Goal: Task Accomplishment & Management: Use online tool/utility

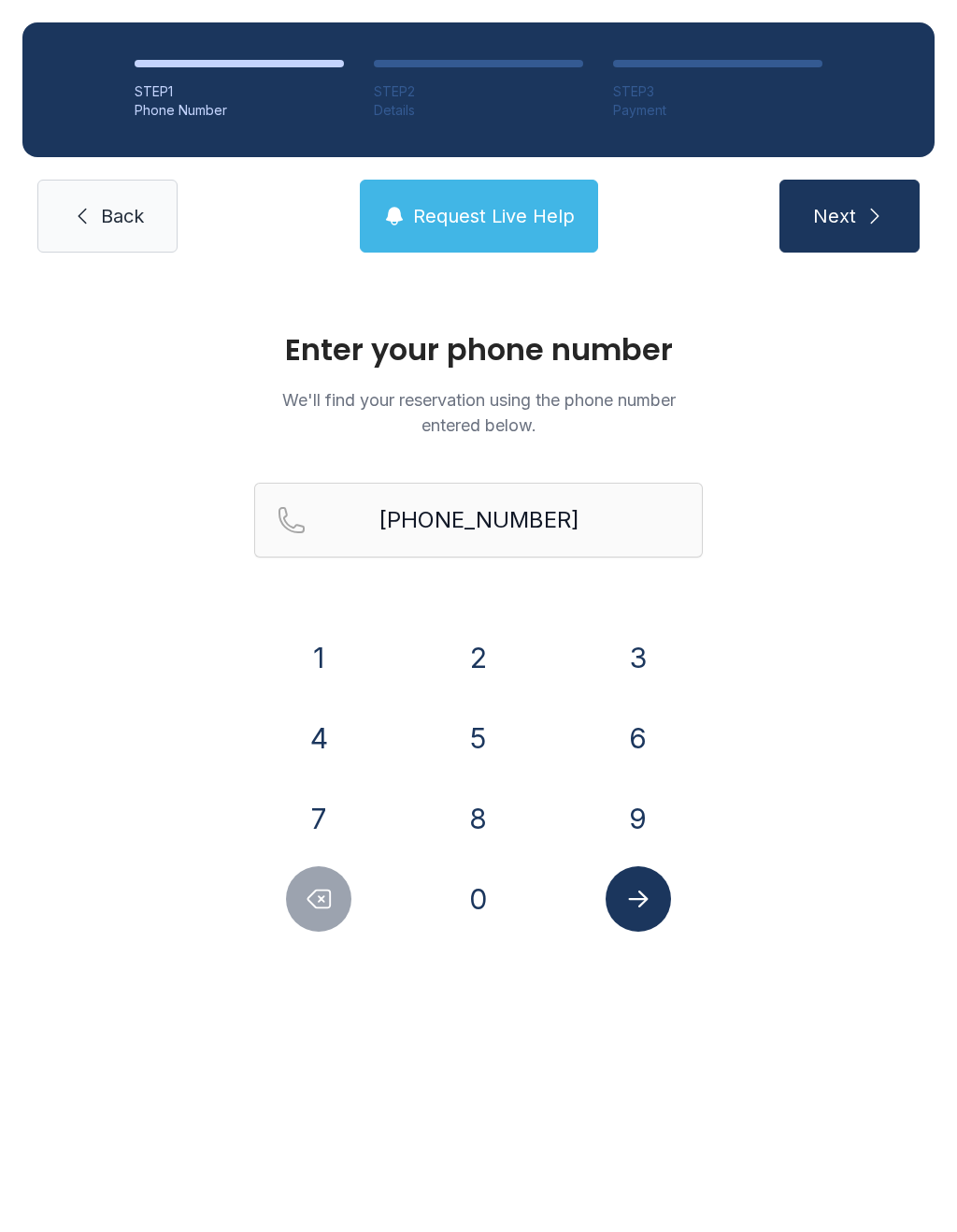
click at [137, 200] on link "Back" at bounding box center [107, 216] width 141 height 73
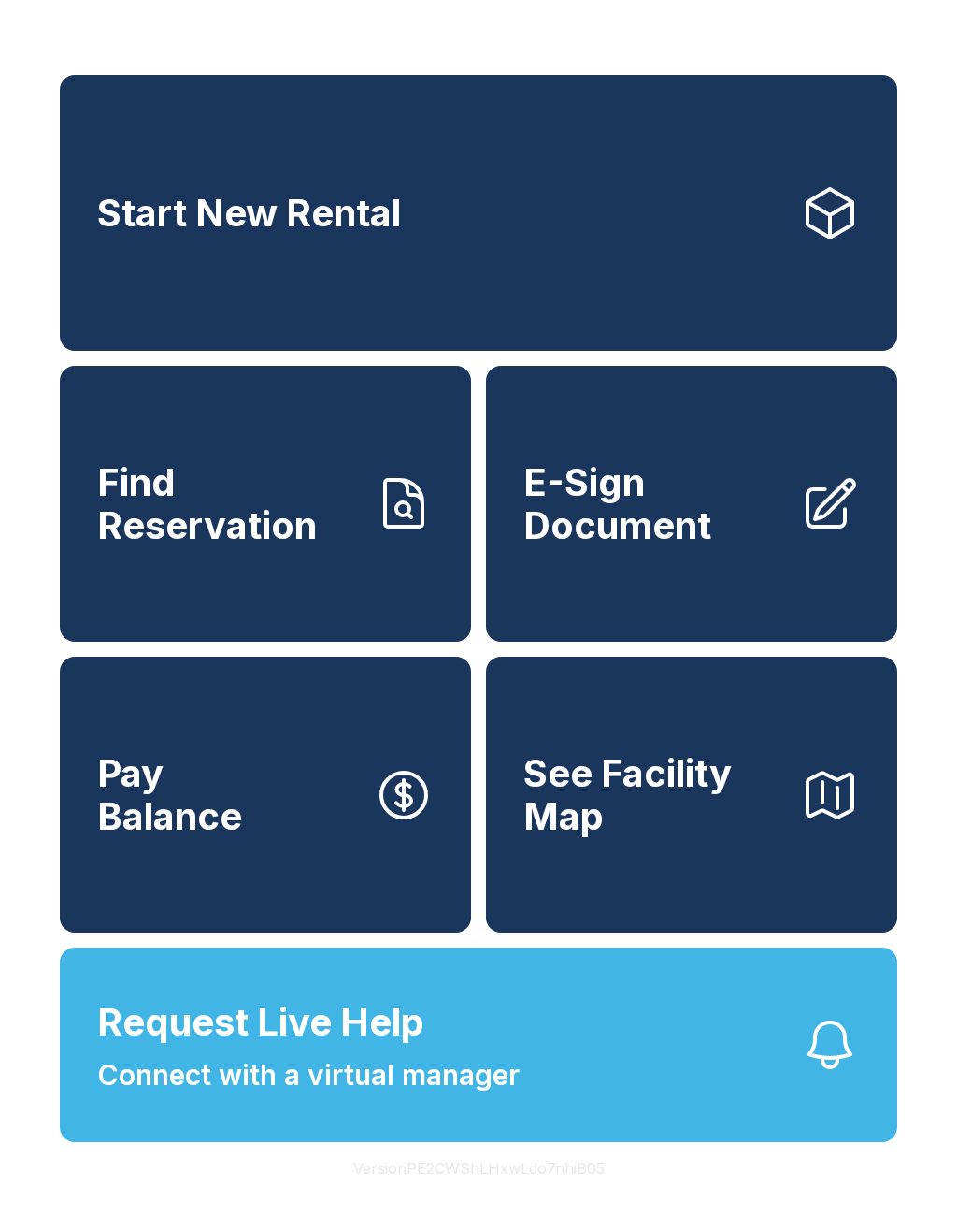
click at [708, 1117] on button "Request Live Help Connect with a virtual manager" at bounding box center [479, 1045] width 838 height 195
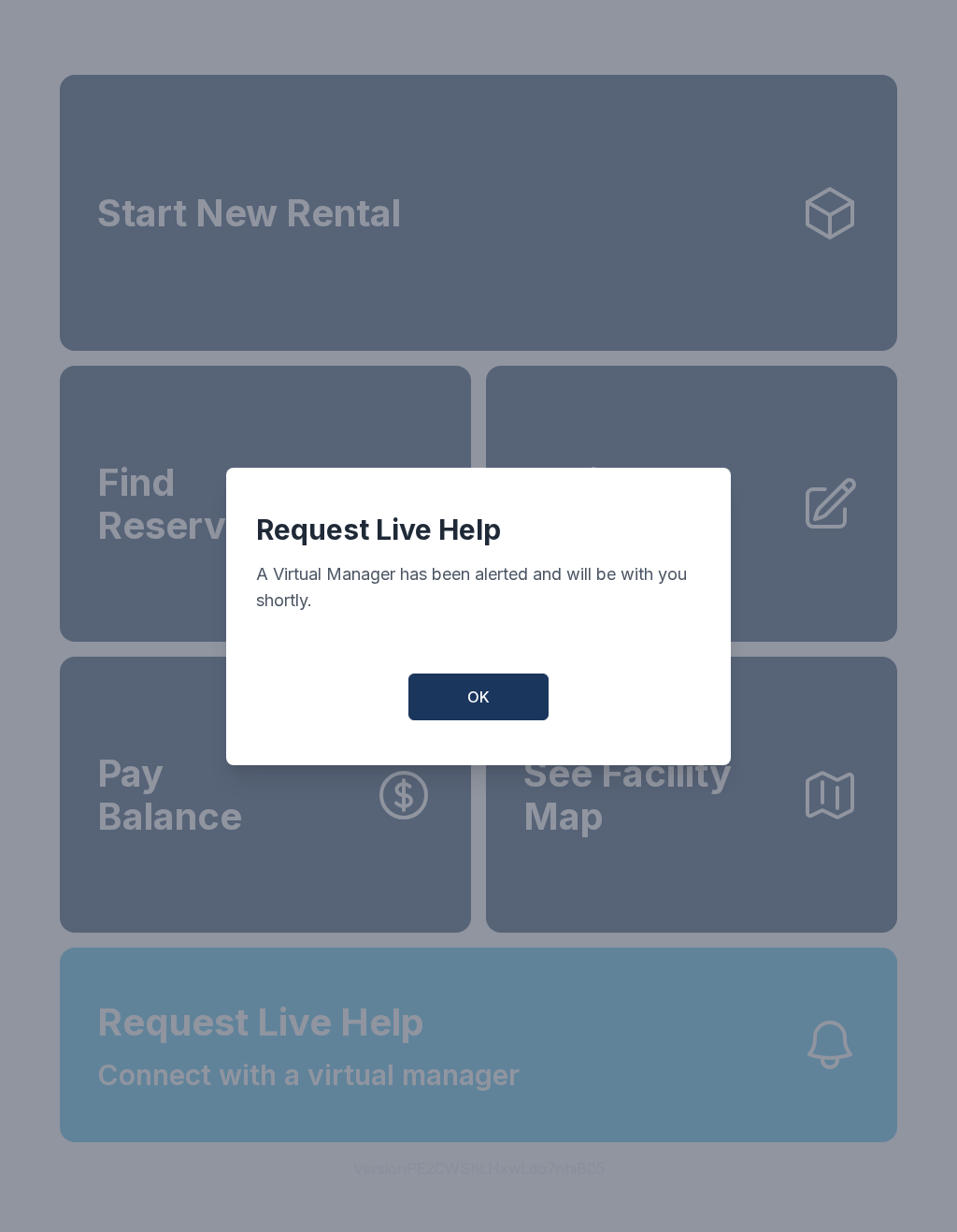
click at [497, 695] on button "OK" at bounding box center [478, 697] width 141 height 47
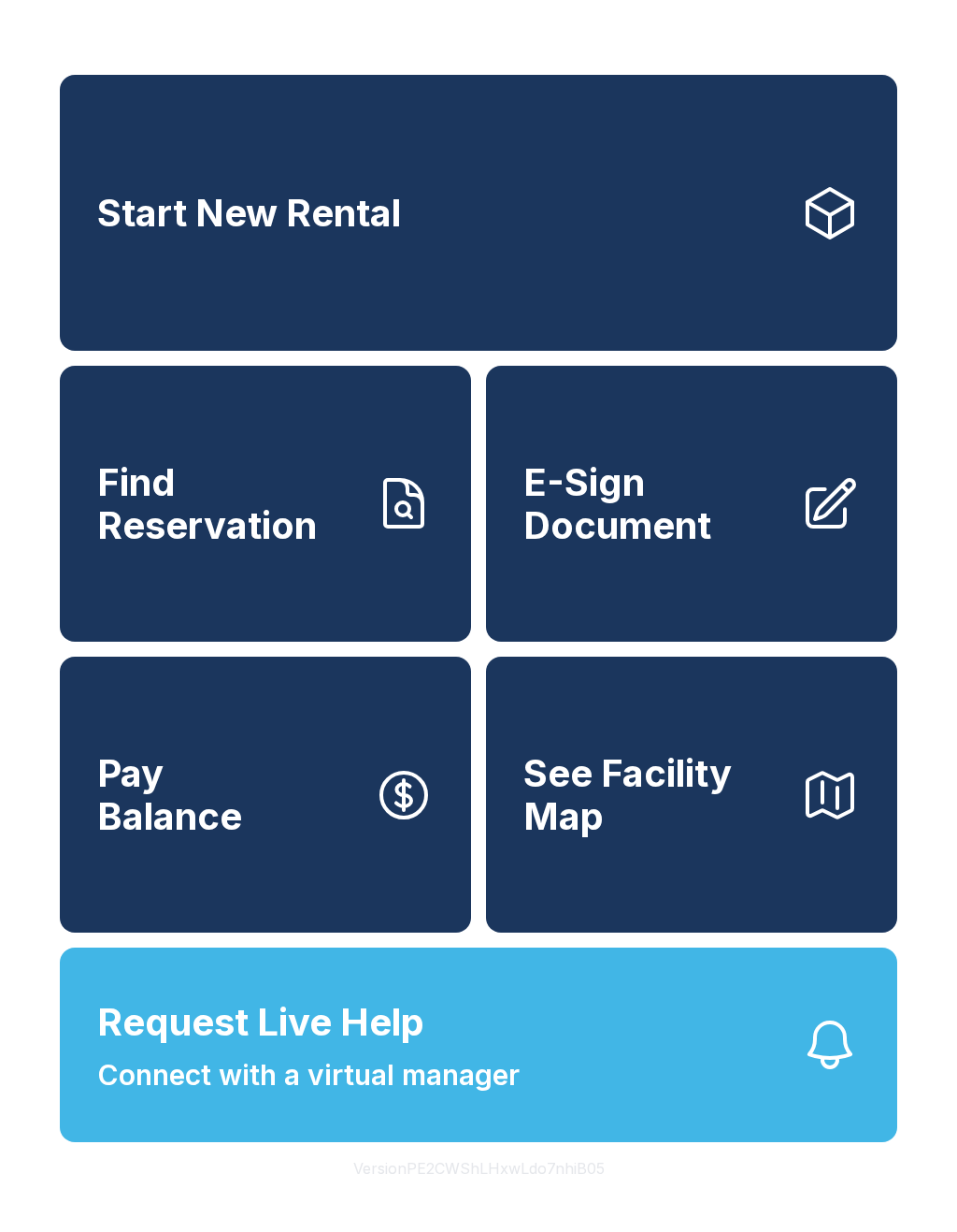
click at [671, 1121] on button "Request Live Help Connect with a virtual manager" at bounding box center [479, 1045] width 838 height 195
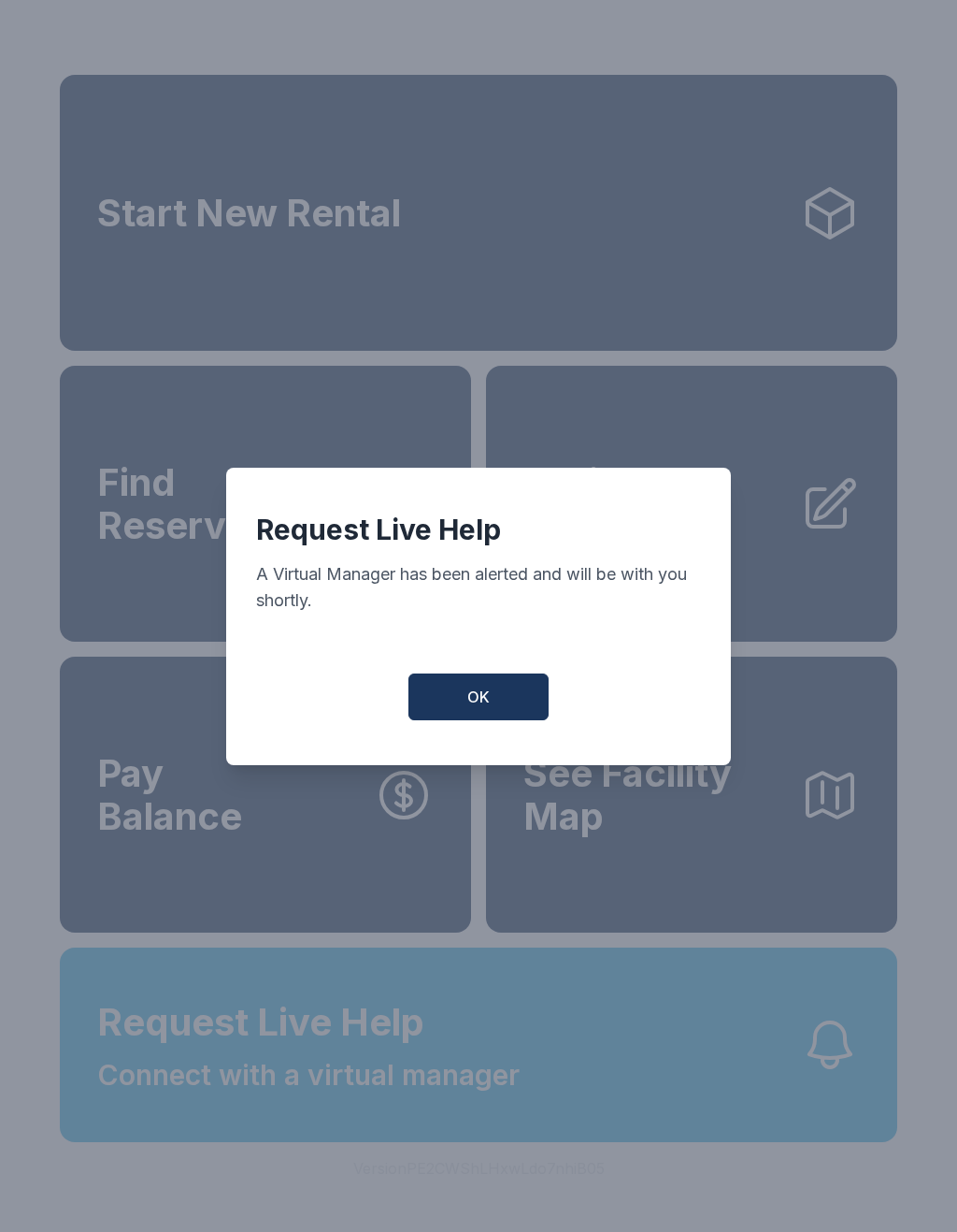
click at [507, 706] on button "OK" at bounding box center [478, 697] width 141 height 47
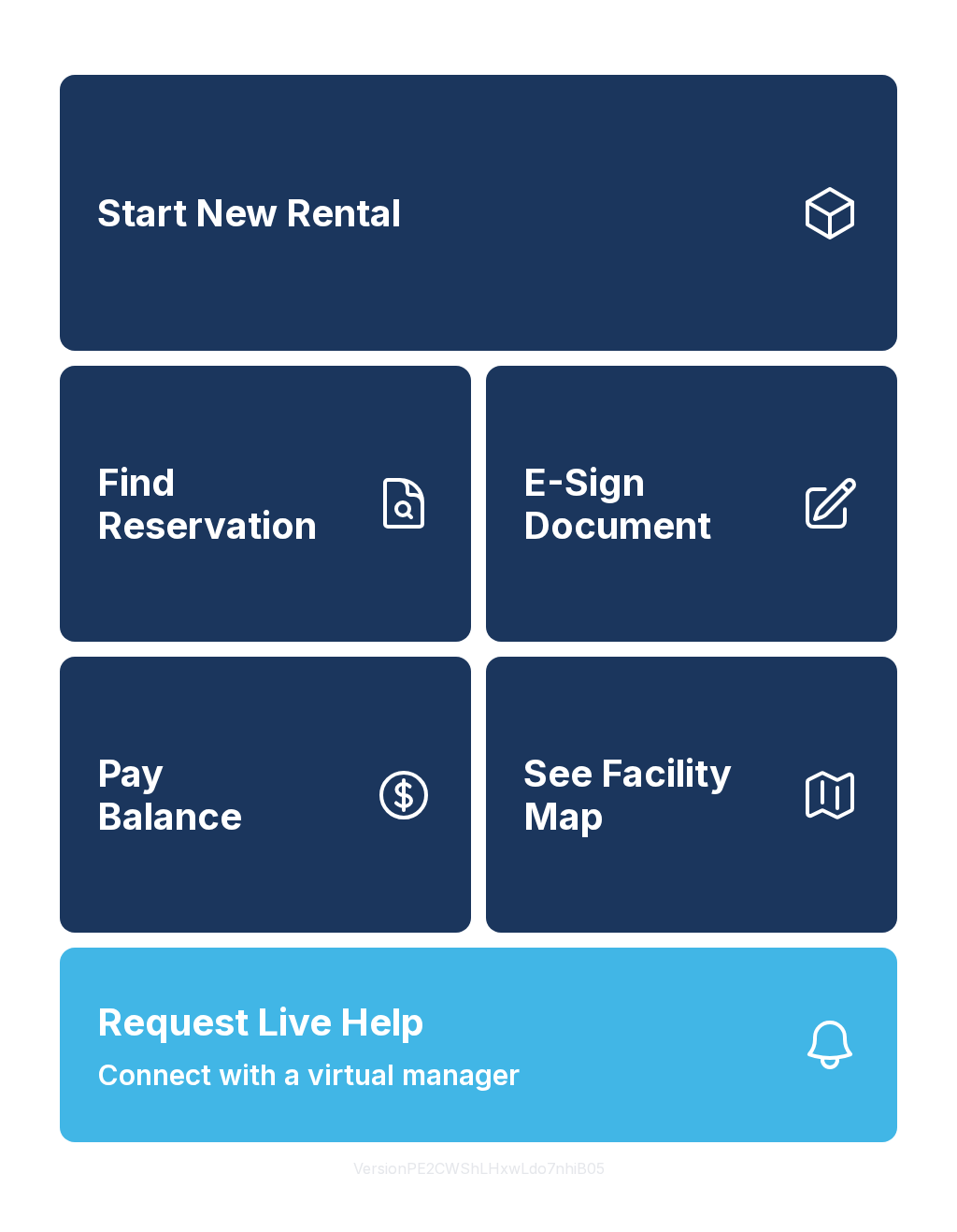
click at [476, 1096] on span "Connect with a virtual manager" at bounding box center [309, 1075] width 423 height 42
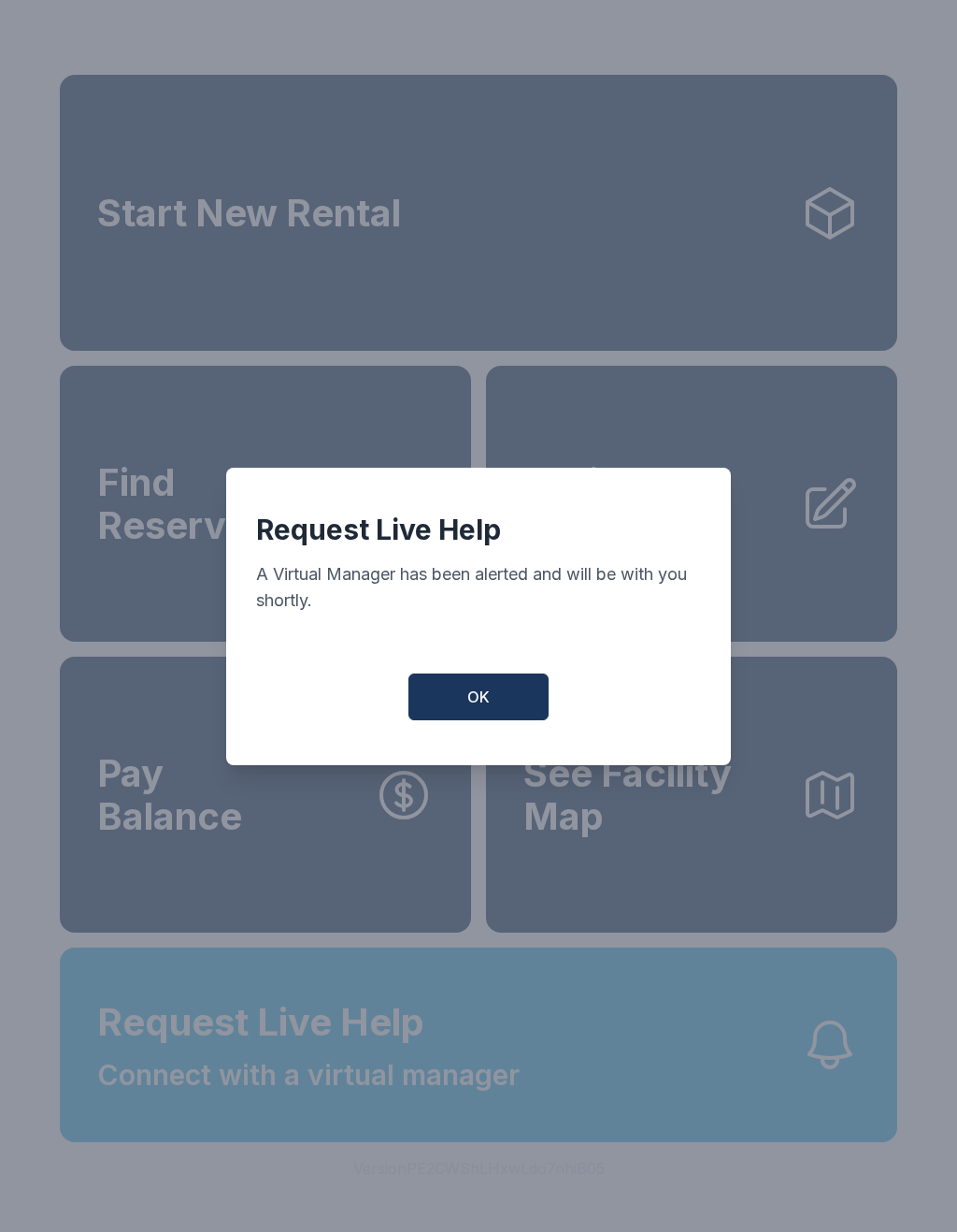
click at [508, 704] on button "OK" at bounding box center [478, 697] width 141 height 47
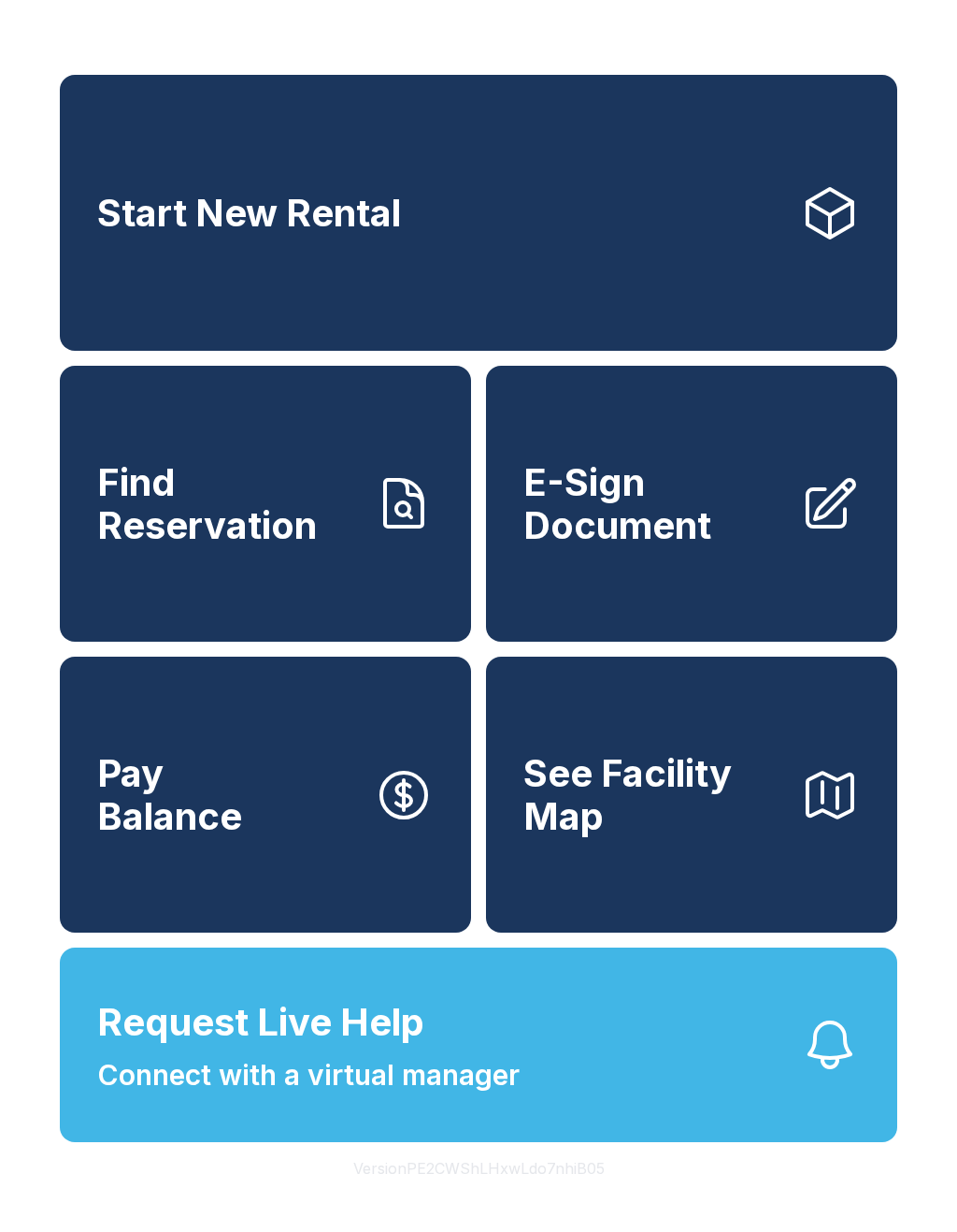
click at [699, 523] on span "E-Sign Document" at bounding box center [654, 504] width 262 height 85
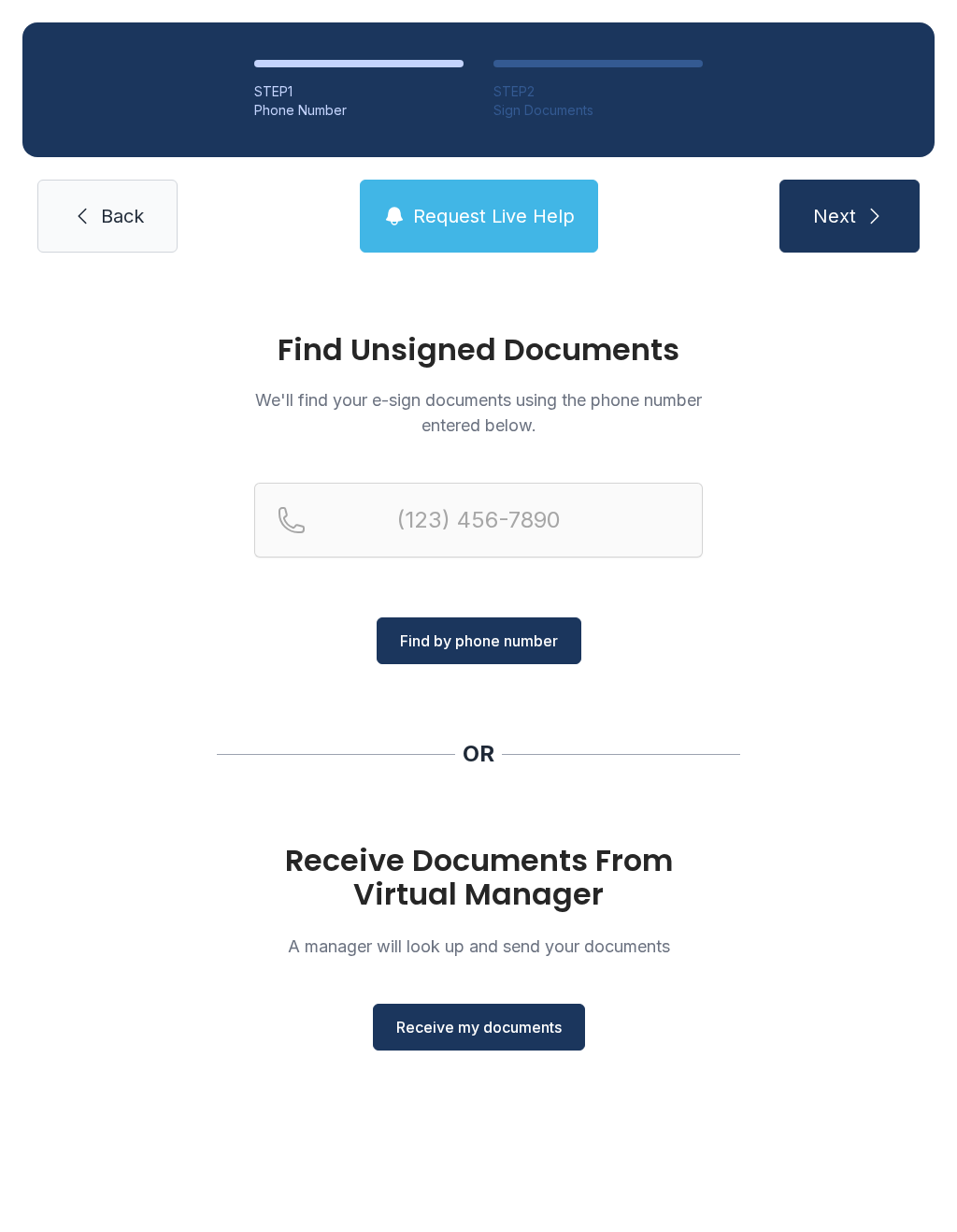
click at [481, 1027] on span "Receive my documents" at bounding box center [479, 1026] width 165 height 23
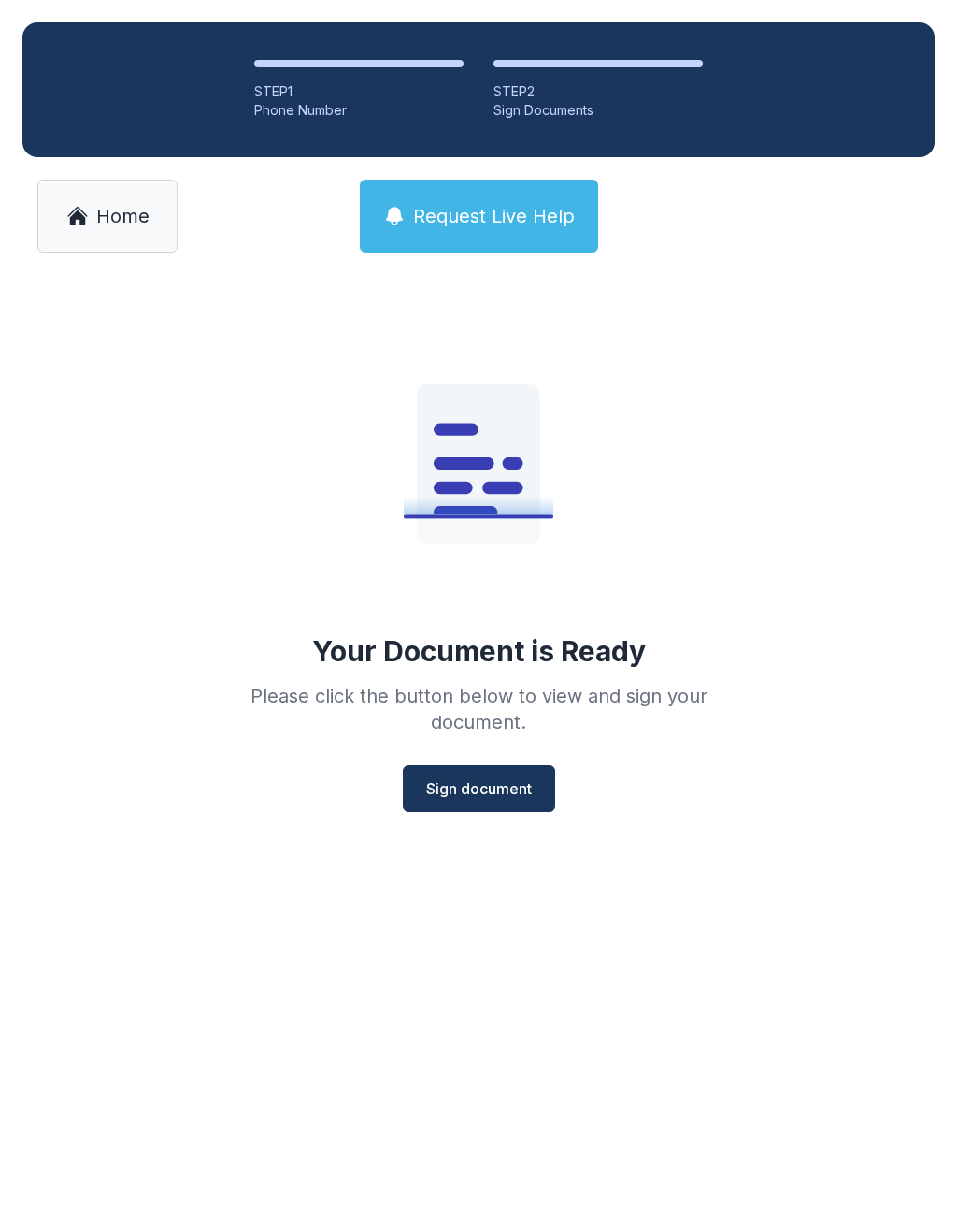
click at [469, 809] on button "Sign document" at bounding box center [479, 789] width 152 height 47
